Goal: Check status

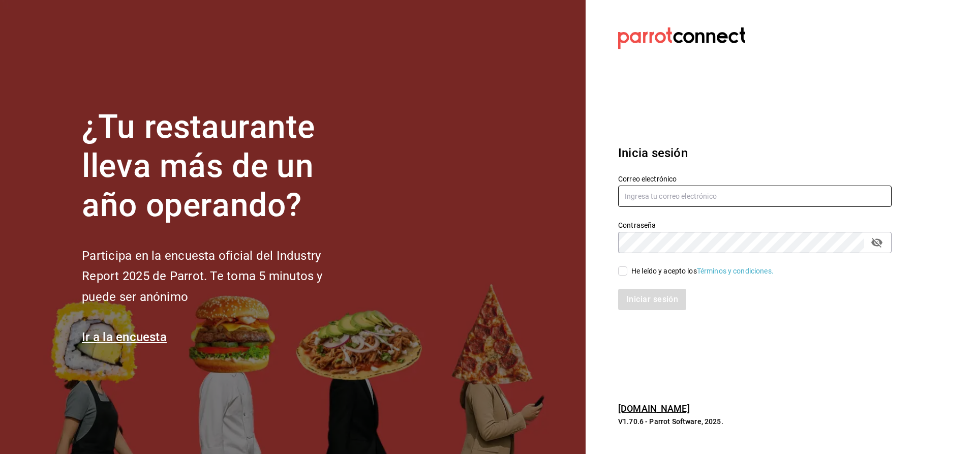
click at [664, 199] on input "text" at bounding box center [754, 196] width 273 height 21
type input "[EMAIL_ADDRESS][PERSON_NAME][DOMAIN_NAME]"
click at [618, 270] on input "He leído y acepto los Términos y condiciones." at bounding box center [622, 270] width 9 height 9
checkbox input "true"
click at [629, 293] on button "Iniciar sesión" at bounding box center [652, 299] width 69 height 21
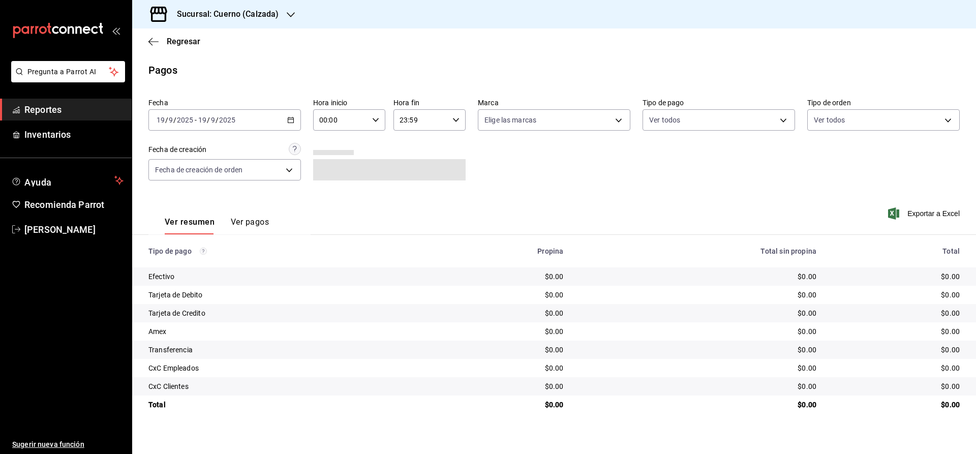
click at [291, 122] on \(Stroke\) "button" at bounding box center [291, 120] width 6 height 6
click at [195, 265] on span "Rango de fechas" at bounding box center [196, 265] width 79 height 11
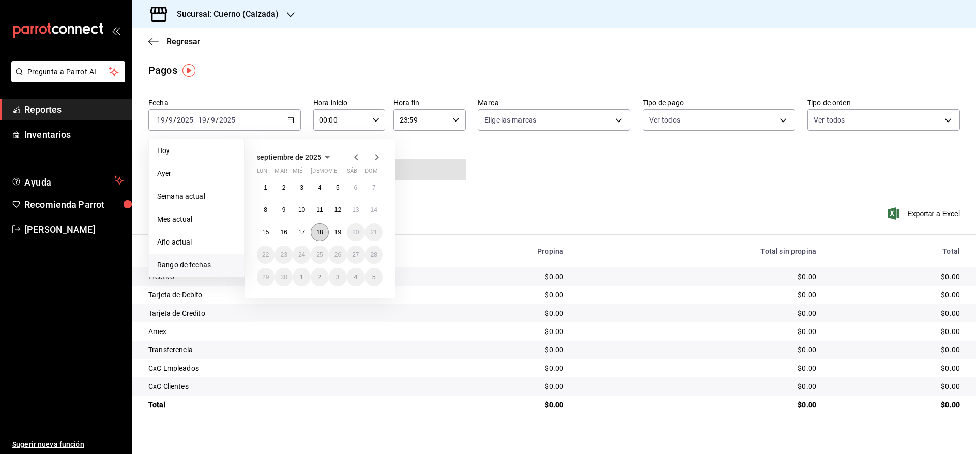
click at [318, 231] on abbr "18" at bounding box center [319, 232] width 7 height 7
click at [339, 232] on abbr "19" at bounding box center [337, 232] width 7 height 7
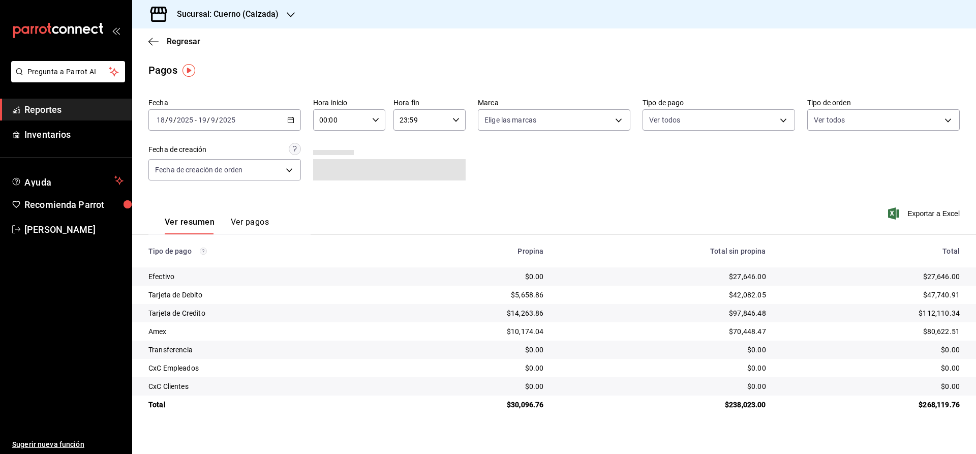
click at [375, 119] on icon "button" at bounding box center [375, 119] width 7 height 7
click at [503, 192] on div at bounding box center [488, 227] width 976 height 454
click at [625, 413] on td "$238,023.00" at bounding box center [662, 404] width 222 height 18
